Goal: Task Accomplishment & Management: Manage account settings

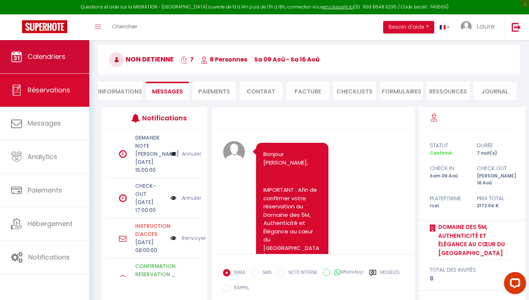
scroll to position [1253, 0]
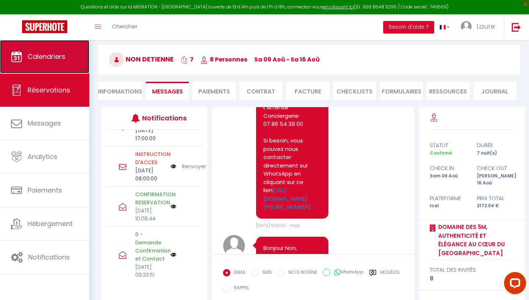
click at [39, 61] on span "Calendriers" at bounding box center [47, 56] width 38 height 9
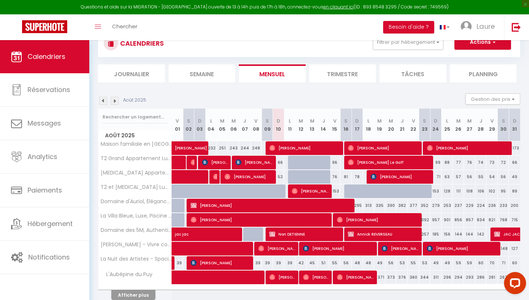
scroll to position [60, 0]
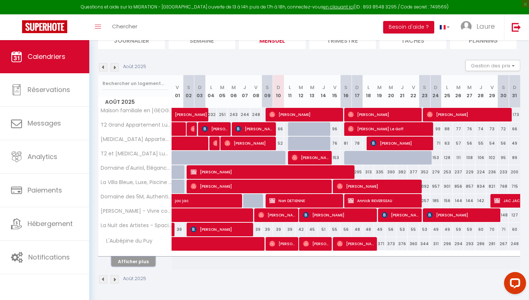
click at [140, 263] on button "Afficher plus" at bounding box center [133, 261] width 44 height 10
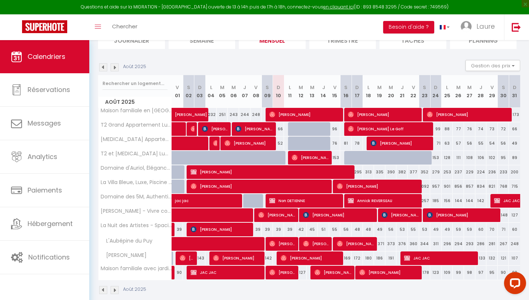
scroll to position [63, 0]
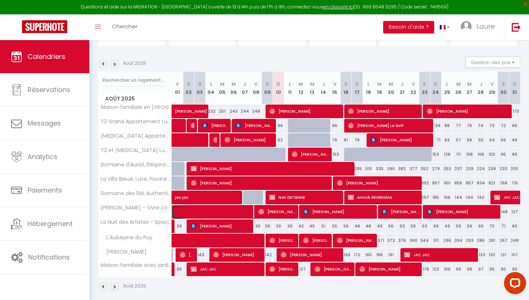
click at [207, 212] on span at bounding box center [239, 212] width 118 height 14
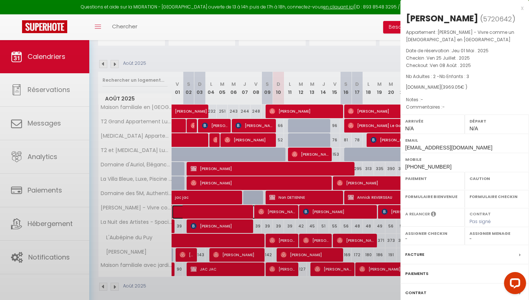
select select "OK"
select select "0"
select select "1"
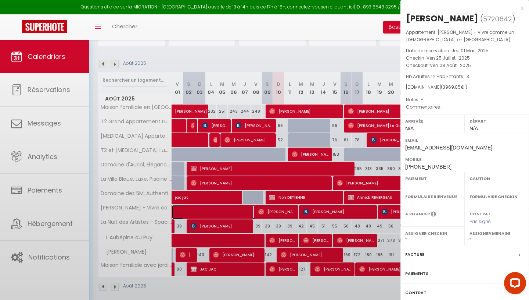
select select
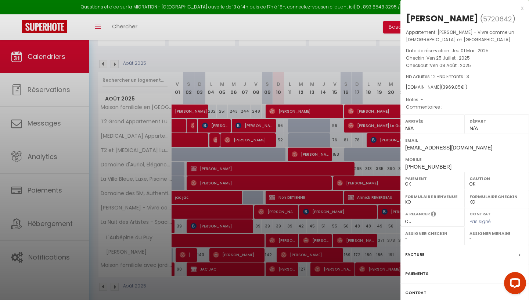
click at [237, 52] on div at bounding box center [264, 150] width 529 height 300
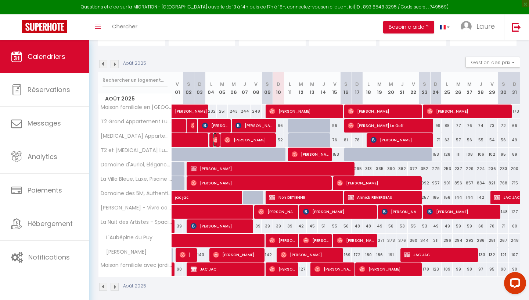
click at [215, 138] on img at bounding box center [216, 140] width 6 height 6
select select "23523"
select select "29740"
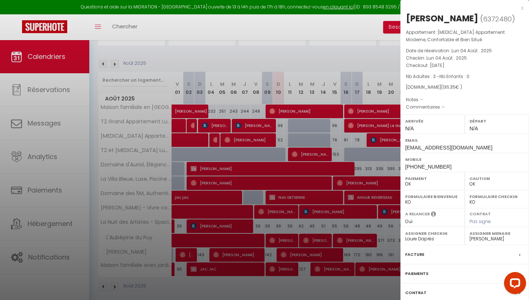
click at [253, 58] on div at bounding box center [264, 150] width 529 height 300
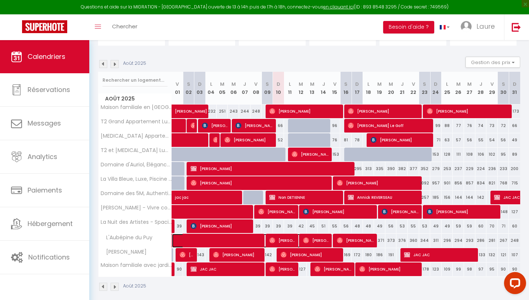
click at [214, 239] on span at bounding box center [247, 240] width 135 height 14
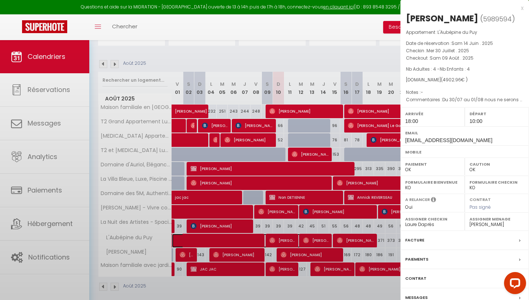
select select
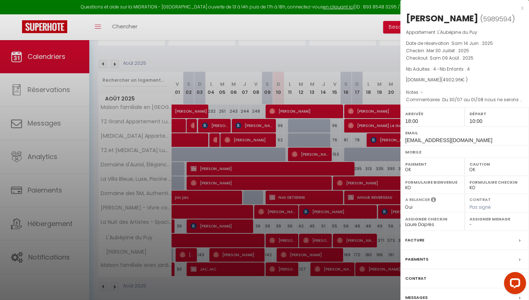
click at [411, 240] on label "Facture" at bounding box center [415, 240] width 19 height 8
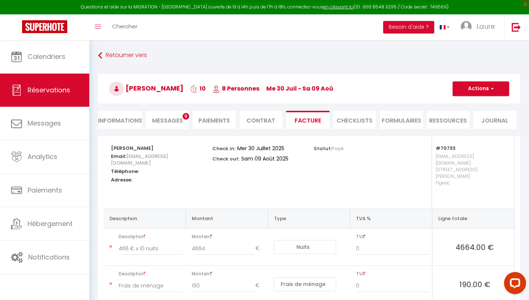
click at [165, 118] on span "Messages" at bounding box center [167, 120] width 31 height 8
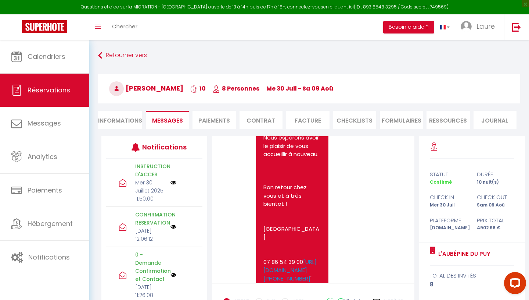
scroll to position [2848, 0]
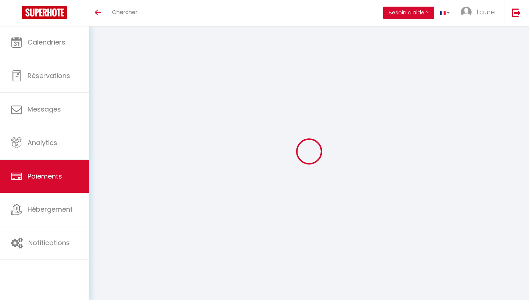
select select "2"
select select "0"
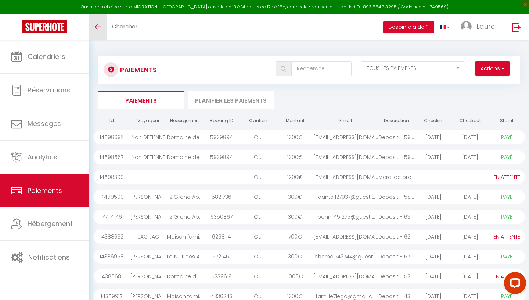
click at [99, 29] on link "Toggle menubar" at bounding box center [97, 27] width 17 height 26
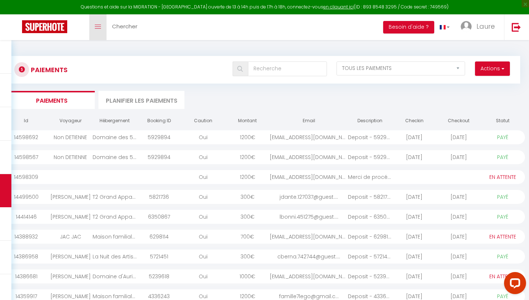
click at [99, 29] on link "Toggle menubar" at bounding box center [97, 27] width 17 height 26
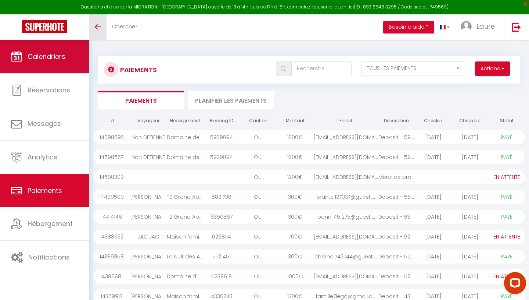
click at [54, 55] on span "Calendriers" at bounding box center [47, 56] width 38 height 9
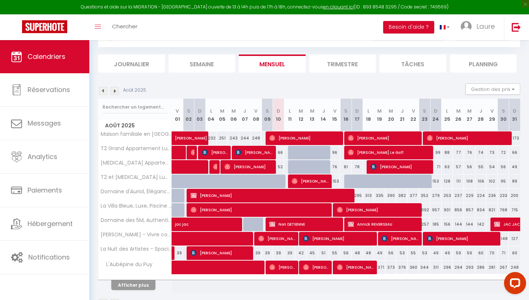
scroll to position [68, 0]
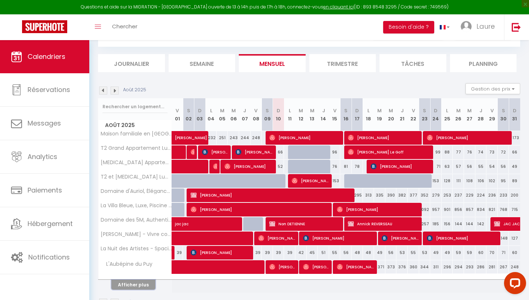
click at [145, 283] on button "Afficher plus" at bounding box center [133, 284] width 44 height 10
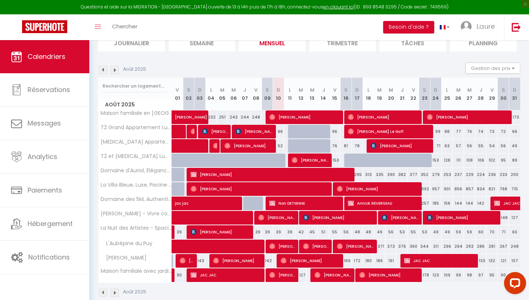
scroll to position [102, 0]
